Goal: Navigation & Orientation: Find specific page/section

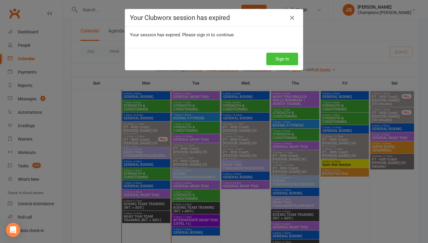
scroll to position [380, 0]
click at [283, 56] on button "Sign In" at bounding box center [282, 59] width 32 height 12
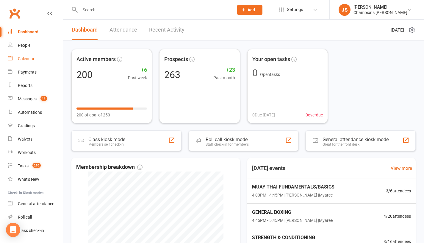
click at [18, 60] on div "Calendar" at bounding box center [26, 58] width 17 height 5
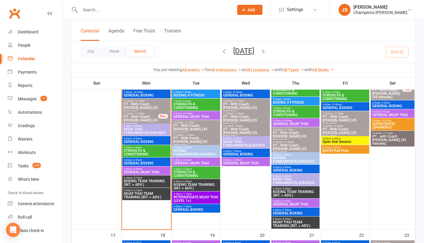
scroll to position [401, 0]
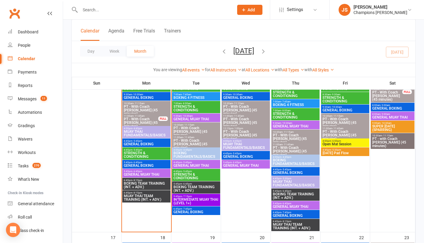
click at [134, 162] on span "- 6:45pm" at bounding box center [137, 162] width 10 height 3
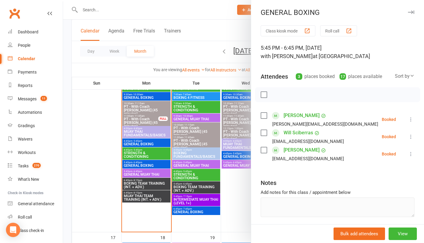
click at [97, 156] on div at bounding box center [243, 121] width 361 height 243
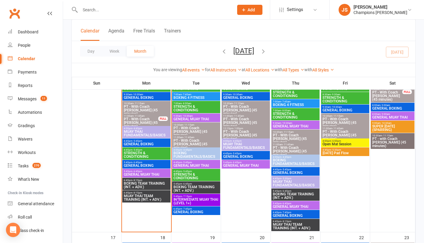
click at [136, 164] on span "GENERAL BOXING" at bounding box center [146, 166] width 46 height 4
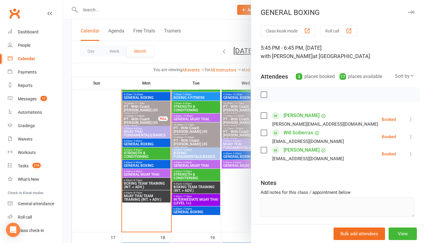
click at [105, 161] on div at bounding box center [243, 121] width 361 height 243
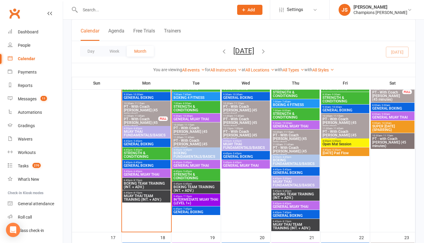
click at [142, 143] on span "GENERAL BOXING" at bounding box center [146, 144] width 46 height 4
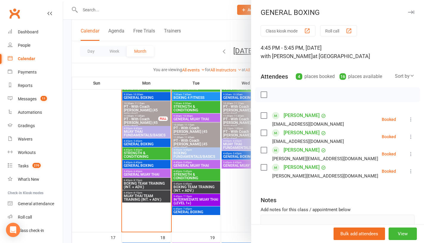
click at [111, 167] on div at bounding box center [243, 121] width 361 height 243
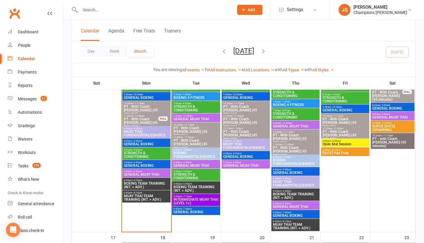
click at [139, 173] on span "GENERAL MUAY THAI" at bounding box center [146, 174] width 46 height 4
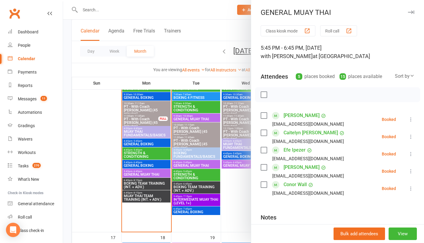
click at [98, 169] on div at bounding box center [243, 121] width 361 height 243
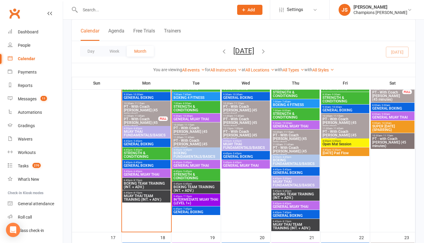
click at [131, 184] on span "BOXING TEAM TRAINING (INT. + ADV.)" at bounding box center [146, 184] width 46 height 7
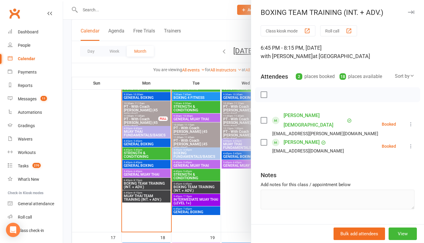
click at [99, 168] on div at bounding box center [243, 121] width 361 height 243
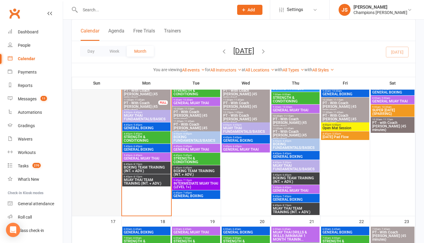
scroll to position [415, 0]
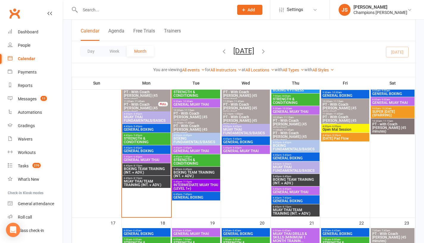
click at [140, 126] on span "- 5:45pm" at bounding box center [137, 126] width 10 height 3
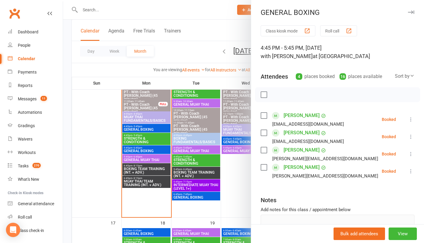
click at [95, 155] on div at bounding box center [243, 121] width 361 height 243
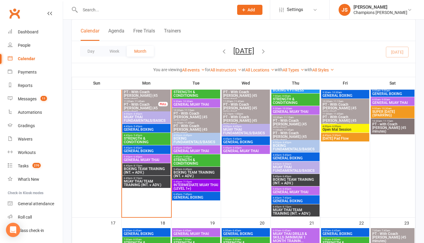
click at [131, 149] on span "GENERAL BOXING" at bounding box center [146, 151] width 46 height 4
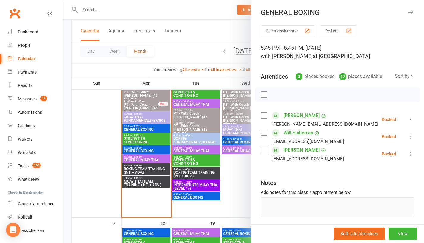
click at [105, 150] on div at bounding box center [243, 121] width 361 height 243
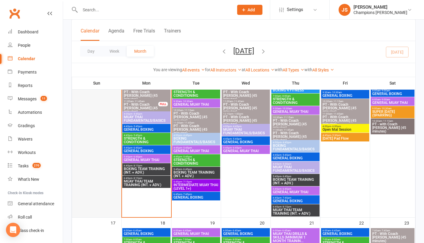
click at [106, 166] on div at bounding box center [97, 136] width 48 height 161
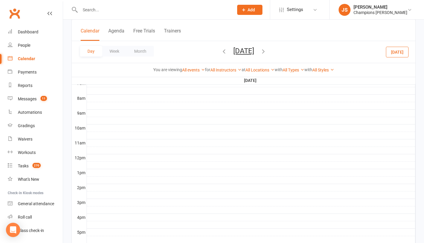
scroll to position [0, 0]
click at [31, 60] on div "Calendar" at bounding box center [26, 58] width 17 height 5
click at [140, 51] on button "Month" at bounding box center [140, 51] width 27 height 11
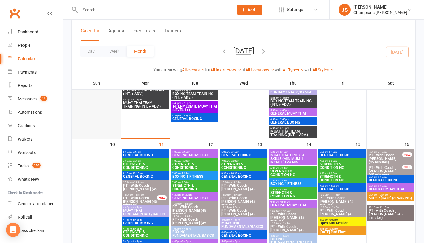
scroll to position [322, 0]
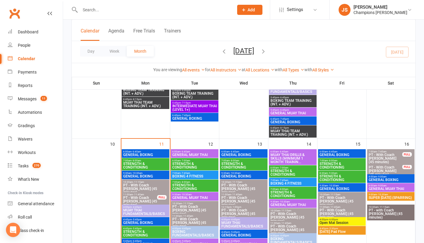
click at [145, 153] on span "GENERAL BOXING" at bounding box center [145, 155] width 45 height 4
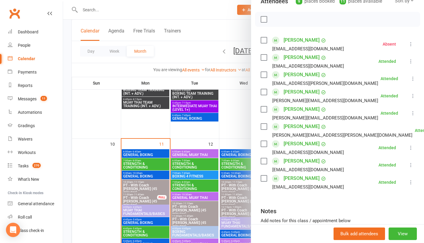
scroll to position [76, 0]
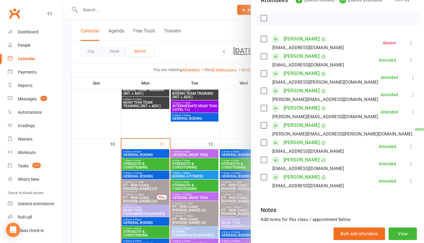
click at [96, 186] on div at bounding box center [243, 121] width 361 height 243
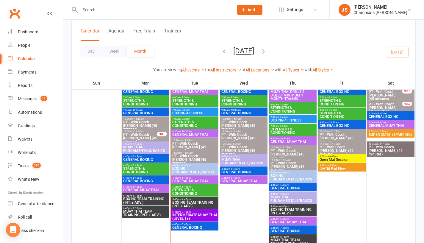
scroll to position [388, 0]
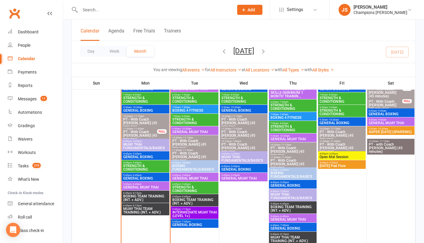
click at [130, 154] on span "4:45pm - 5:45pm" at bounding box center [145, 153] width 45 height 3
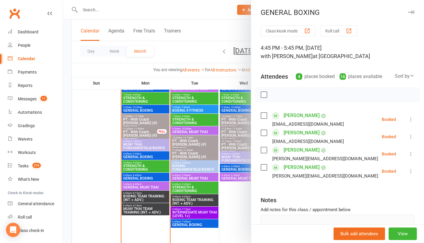
click at [102, 161] on div at bounding box center [243, 121] width 361 height 243
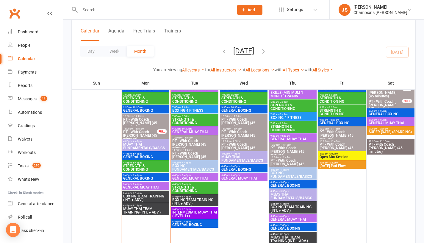
click at [137, 175] on span "- 6:45pm" at bounding box center [137, 175] width 10 height 3
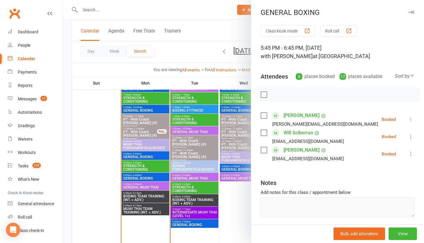
click at [111, 181] on div at bounding box center [243, 121] width 361 height 243
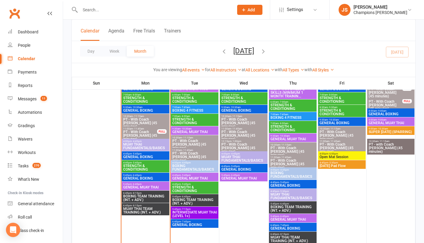
click at [130, 186] on span "GENERAL MUAY THAI" at bounding box center [145, 187] width 45 height 4
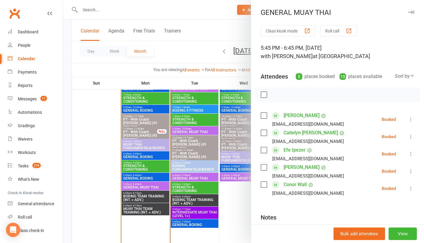
click at [107, 181] on div at bounding box center [243, 121] width 361 height 243
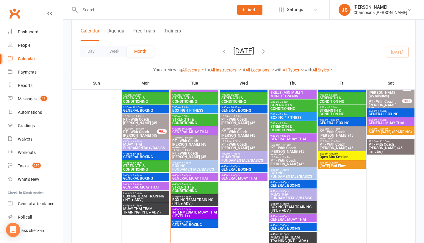
click at [138, 198] on span "BOXING TEAM TRAINING (INT. + ADV.)" at bounding box center [145, 197] width 45 height 7
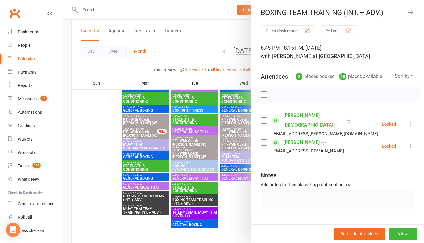
click at [185, 189] on div at bounding box center [243, 121] width 361 height 243
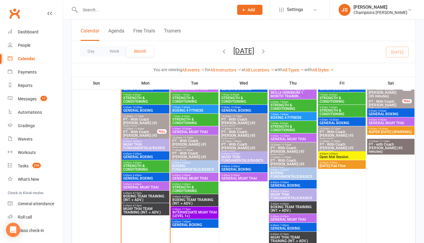
click at [140, 208] on span "MUAY THAI TEAM TRAINING (INT. + ADV.)" at bounding box center [145, 210] width 45 height 7
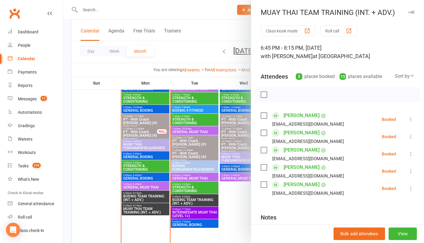
click at [95, 190] on div at bounding box center [243, 121] width 361 height 243
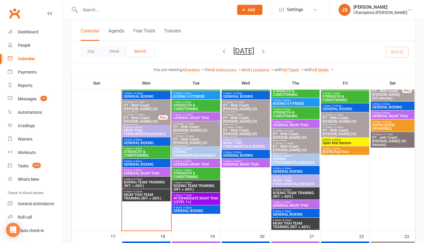
scroll to position [402, 0]
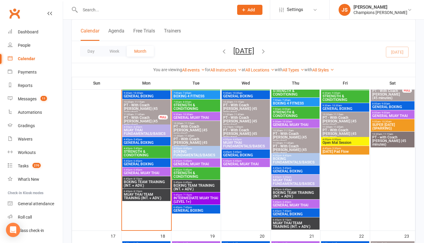
click at [138, 163] on span "GENERAL BOXING" at bounding box center [146, 164] width 46 height 4
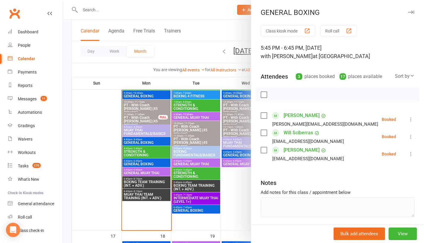
click at [296, 132] on link "Will Sciberras" at bounding box center [297, 133] width 29 height 10
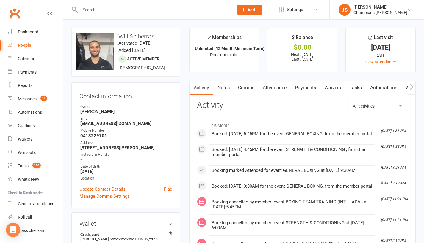
click at [114, 80] on contact-information "upload photo change photo Will Sciberras Activated 4 May, 2023 Added 3 May, 202…" at bounding box center [125, 118] width 109 height 180
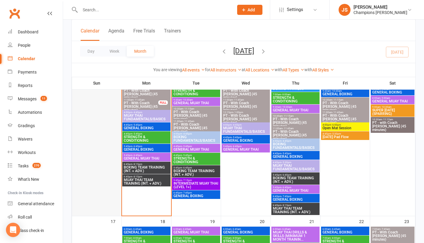
scroll to position [423, 0]
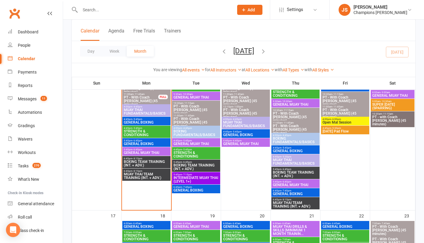
click at [136, 161] on span "BOXING TEAM TRAINING (INT. + ADV.)" at bounding box center [146, 163] width 46 height 7
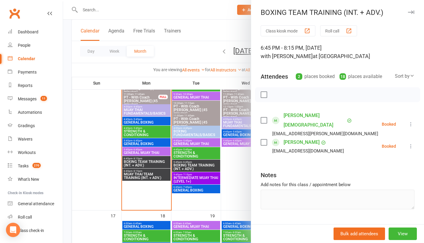
click at [111, 161] on div at bounding box center [243, 121] width 361 height 243
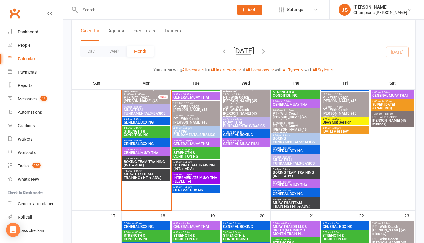
click at [136, 178] on span "MUAY THAI TEAM TRAINING (INT. + ADV.)" at bounding box center [146, 175] width 46 height 7
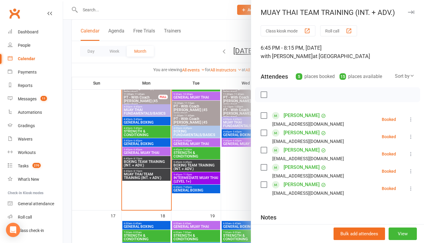
click at [111, 161] on div at bounding box center [243, 121] width 361 height 243
